Goal: Information Seeking & Learning: Understand process/instructions

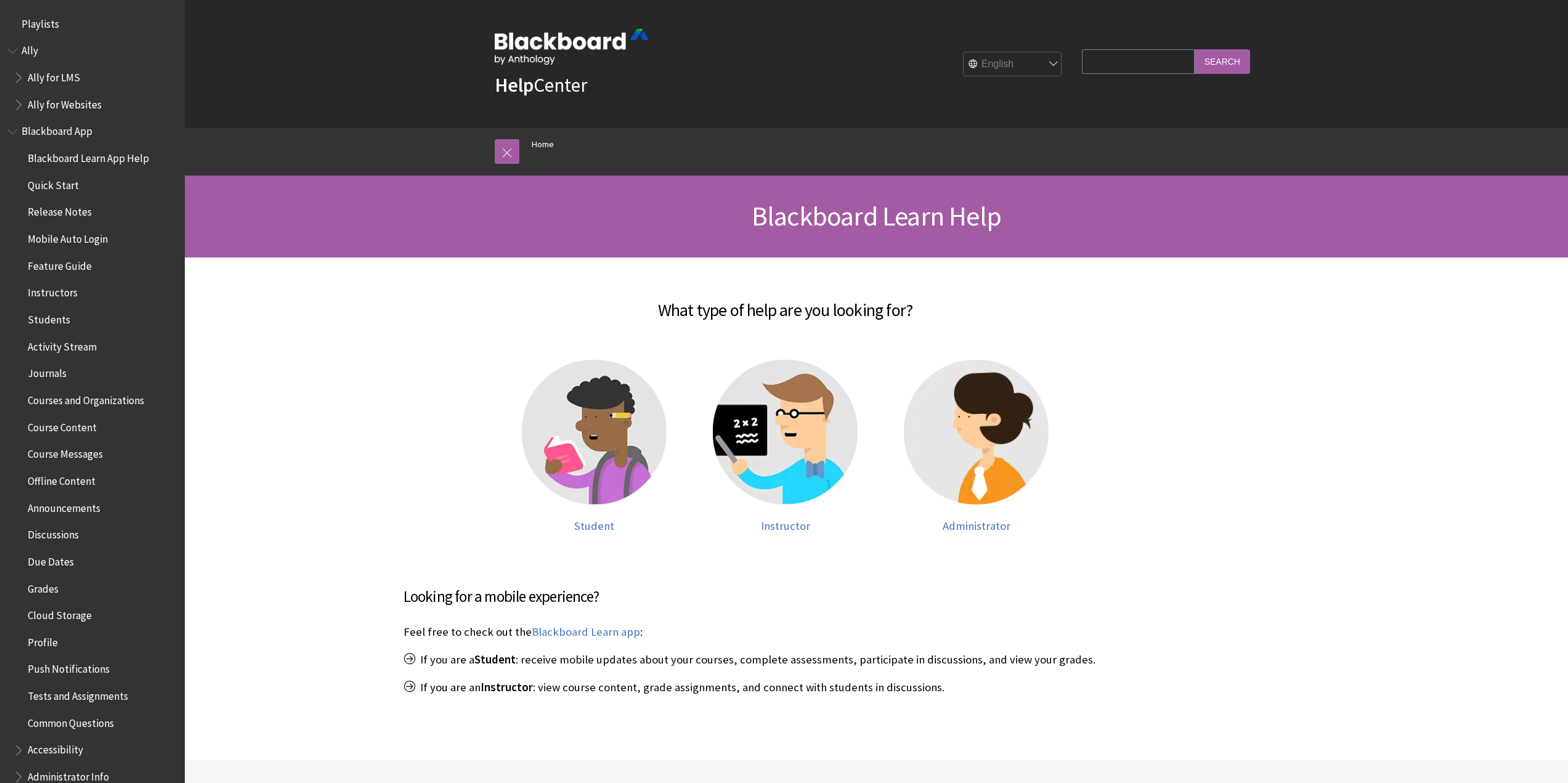
scroll to position [930, 0]
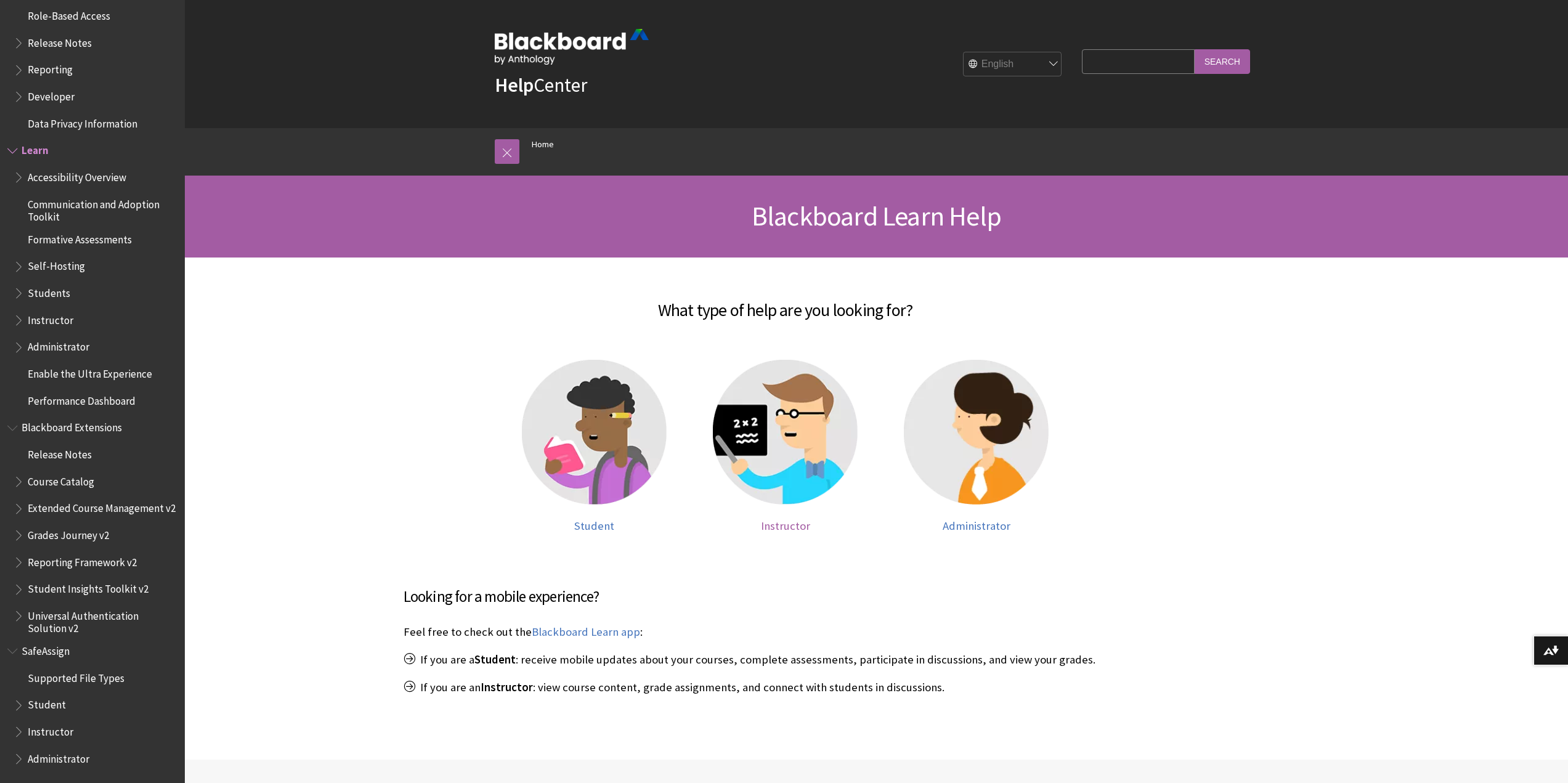
click at [800, 458] on img at bounding box center [785, 431] width 145 height 144
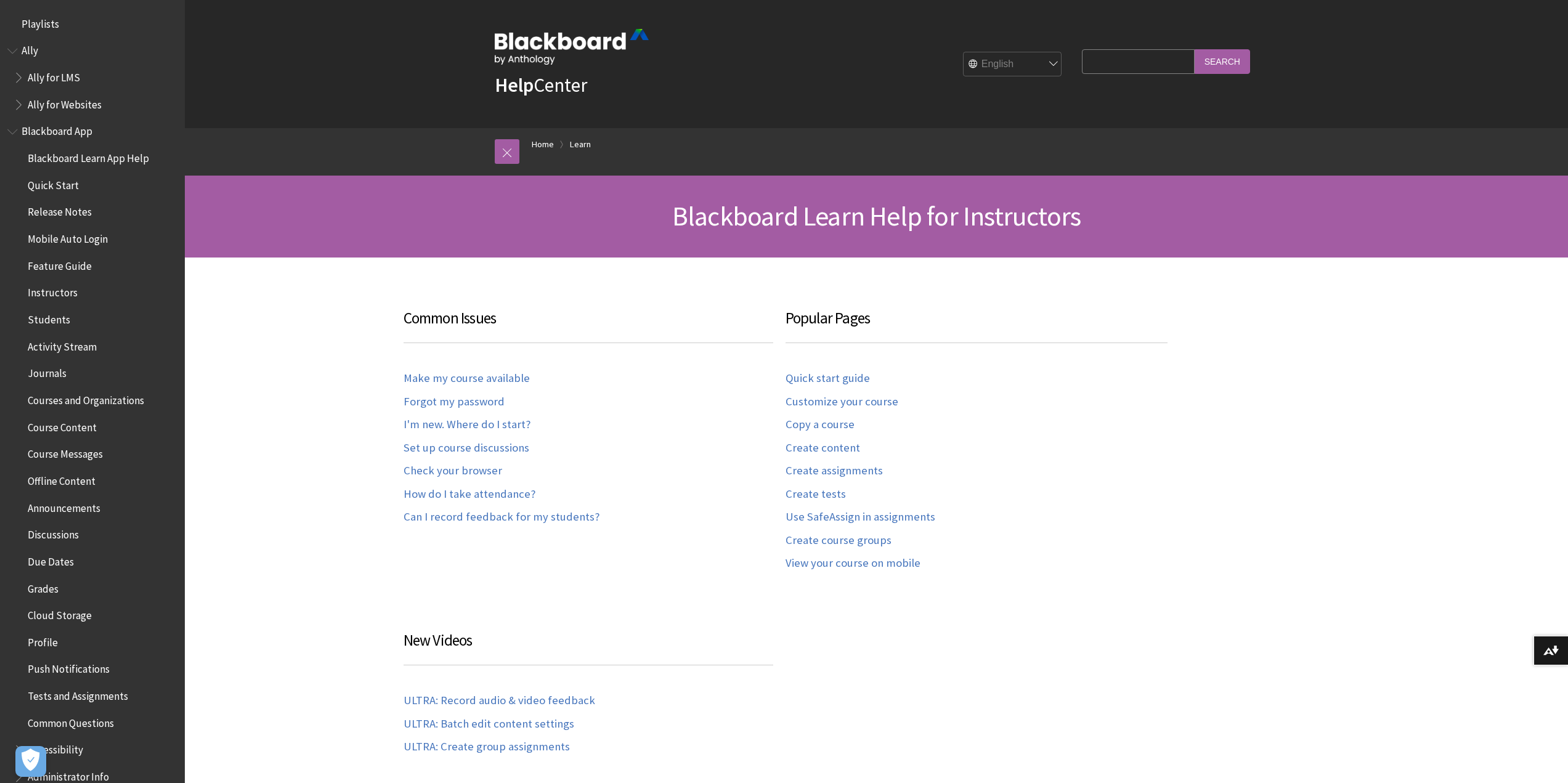
scroll to position [1213, 0]
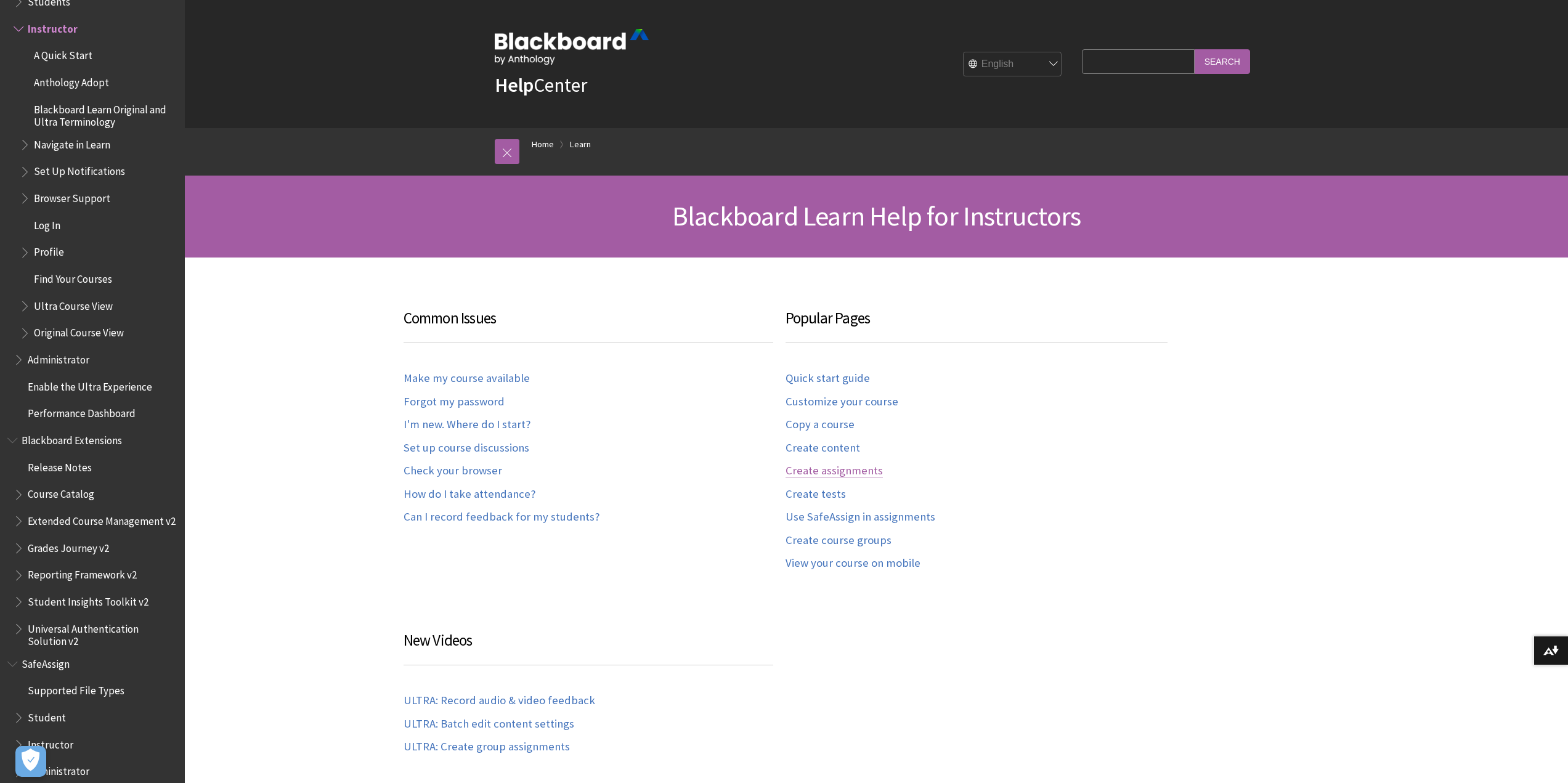
click at [854, 472] on link "Create assignments" at bounding box center [834, 471] width 97 height 14
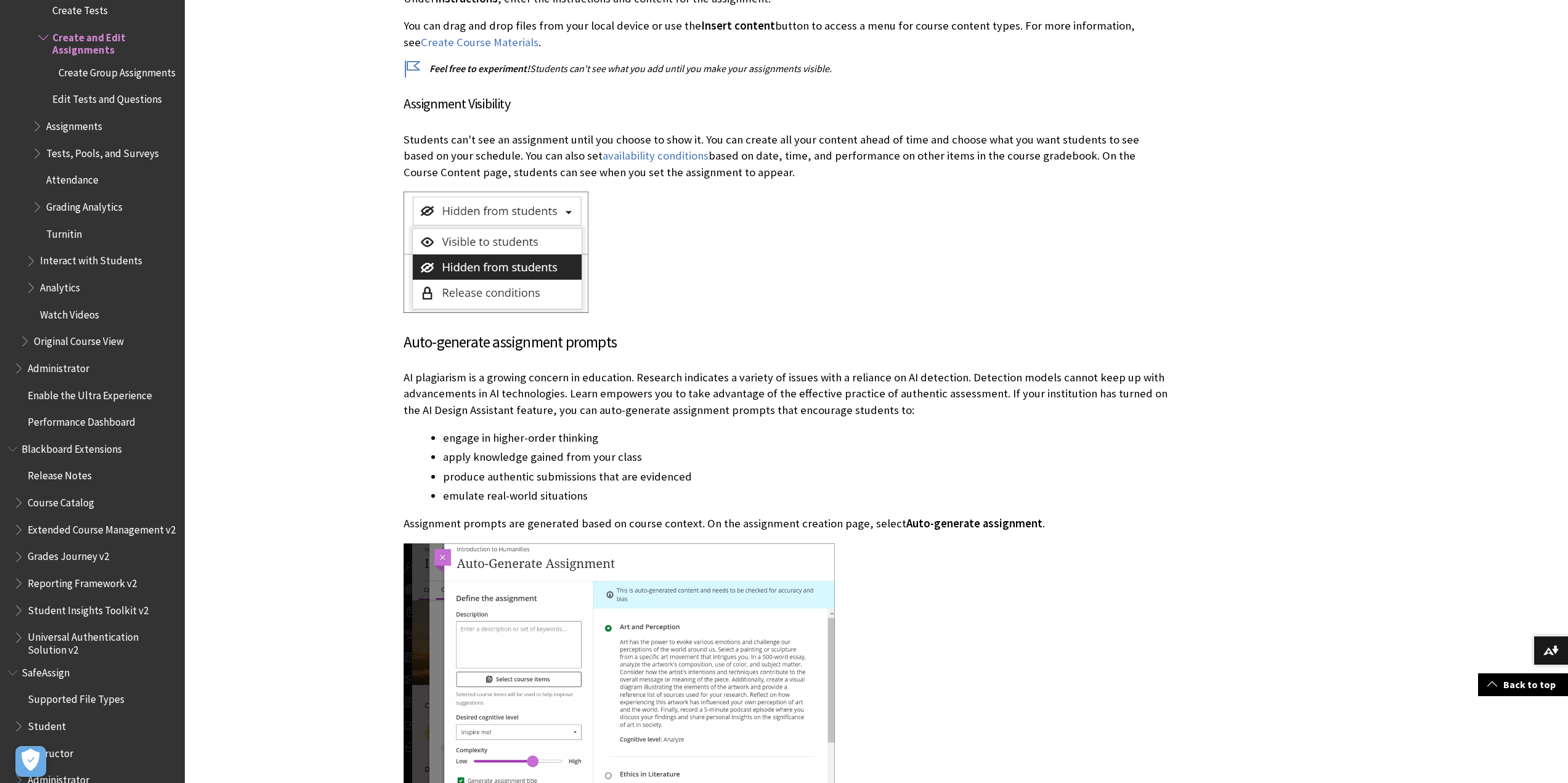
scroll to position [2094, 0]
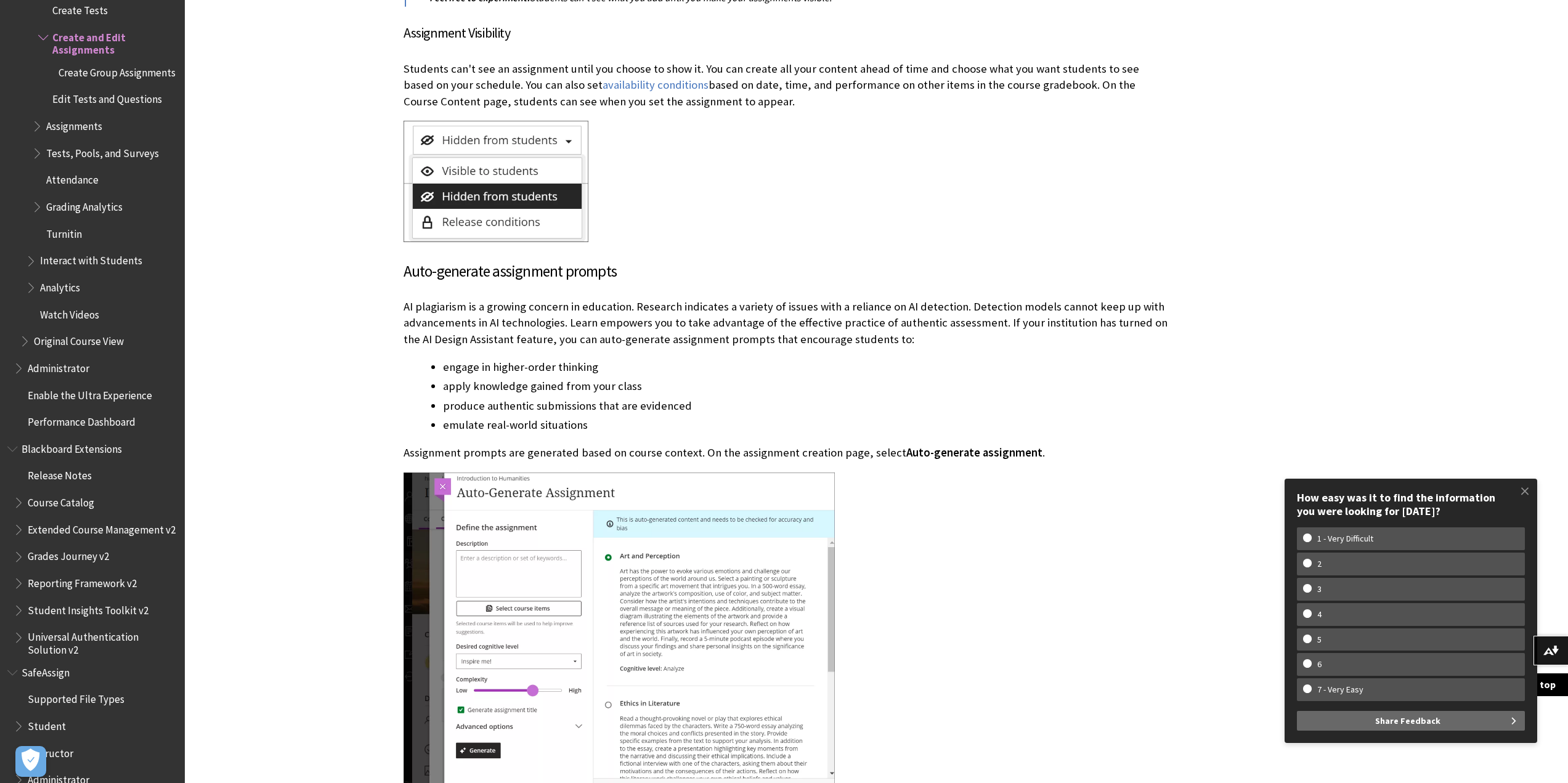
click at [1051, 400] on li "produce authentic submissions that are evidenced" at bounding box center [805, 406] width 724 height 17
